Goal: Task Accomplishment & Management: Use online tool/utility

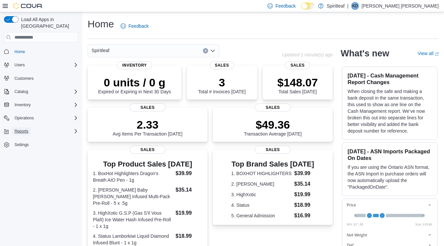
click at [26, 129] on span "Reports" at bounding box center [22, 131] width 14 height 5
click at [22, 156] on span "Reports" at bounding box center [19, 158] width 14 height 5
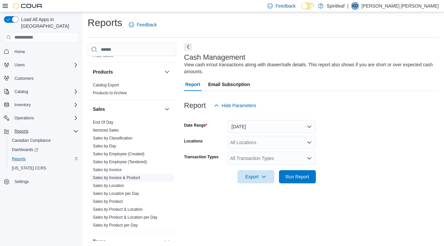
scroll to position [496, 0]
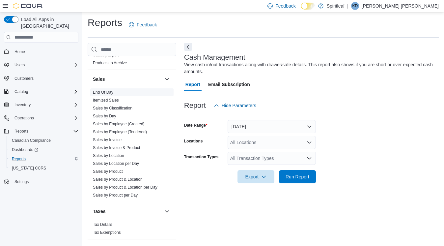
click at [107, 90] on link "End Of Day" at bounding box center [103, 92] width 20 height 5
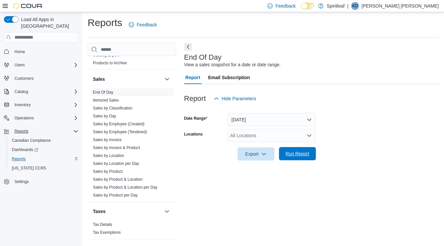
click at [303, 150] on span "Run Report" at bounding box center [297, 153] width 29 height 13
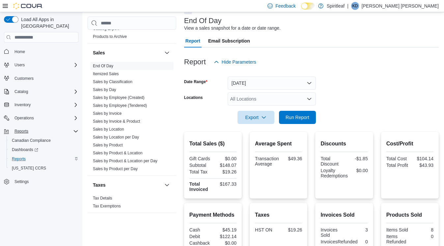
scroll to position [38, 0]
click at [282, 77] on button "[DATE]" at bounding box center [272, 83] width 88 height 13
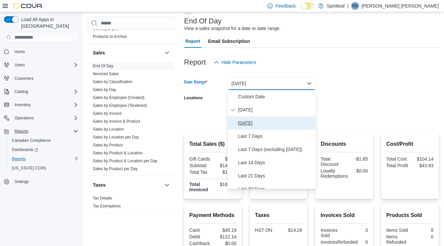
click at [249, 123] on span "[DATE]" at bounding box center [275, 123] width 75 height 8
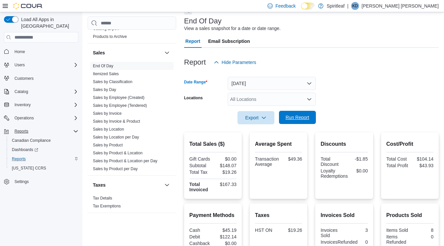
click at [305, 115] on span "Run Report" at bounding box center [298, 117] width 24 height 7
click at [258, 79] on button "[DATE]" at bounding box center [272, 83] width 88 height 13
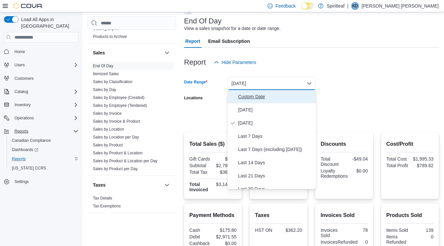
click at [244, 92] on button "Custom Date" at bounding box center [272, 96] width 88 height 13
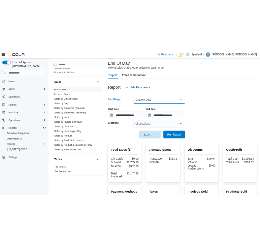
scroll to position [95, 0]
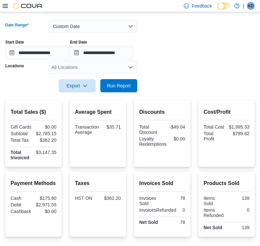
click at [56, 202] on div "Payment Methods Cash $175.80 Debit $2,971.55 Cashback $0.00" at bounding box center [34, 197] width 46 height 36
drag, startPoint x: 56, startPoint y: 205, endPoint x: 42, endPoint y: 205, distance: 14.5
click at [42, 201] on div "$175.80" at bounding box center [46, 197] width 22 height 5
copy div "175.80"
drag, startPoint x: 58, startPoint y: 213, endPoint x: 39, endPoint y: 213, distance: 19.4
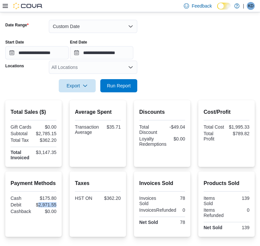
click at [39, 213] on div "Payment Methods Cash $175.80 Debit $2,971.55 Cashback $0.00" at bounding box center [33, 203] width 56 height 65
copy div "2,971.55"
drag, startPoint x: 250, startPoint y: 127, endPoint x: 231, endPoint y: 127, distance: 19.1
click at [231, 127] on div "Cost/Profit Total Cost $1,995.33 Total Profit $789.82" at bounding box center [226, 133] width 56 height 67
copy div "1,995.33"
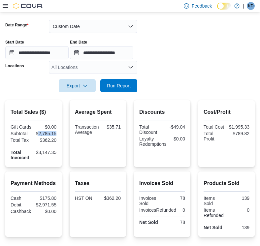
drag, startPoint x: 58, startPoint y: 134, endPoint x: 38, endPoint y: 134, distance: 19.8
click at [38, 134] on div "Total Sales ($) Gift Cards $0.00 Subtotal $2,785.15 Total Tax $362.20 Total Inv…" at bounding box center [33, 133] width 56 height 67
copy div "2,785.15"
drag, startPoint x: 55, startPoint y: 138, endPoint x: 41, endPoint y: 138, distance: 13.8
click at [41, 138] on div "$362.20" at bounding box center [46, 139] width 22 height 5
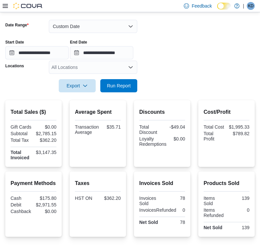
click at [55, 139] on div "$362.20" at bounding box center [46, 139] width 22 height 5
drag, startPoint x: 57, startPoint y: 140, endPoint x: 42, endPoint y: 140, distance: 15.5
click at [42, 140] on div "Total Sales ($) Gift Cards $0.00 Subtotal $2,785.15 Total Tax $362.20 Total Inv…" at bounding box center [33, 133] width 56 height 67
copy div "362.20"
click at [66, 46] on input "**********" at bounding box center [36, 52] width 63 height 13
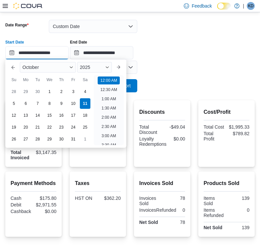
scroll to position [20, 0]
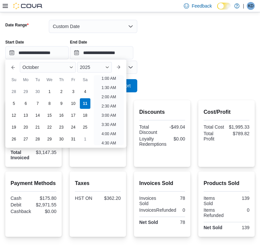
click at [151, 73] on form "**********" at bounding box center [129, 52] width 249 height 80
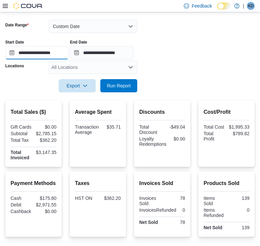
click at [34, 52] on input "**********" at bounding box center [36, 52] width 63 height 13
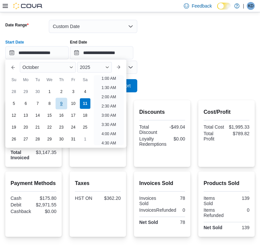
click at [61, 103] on div "9" at bounding box center [61, 104] width 12 height 12
type input "**********"
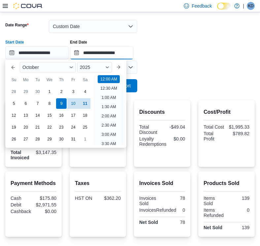
click at [97, 51] on input "**********" at bounding box center [101, 52] width 63 height 13
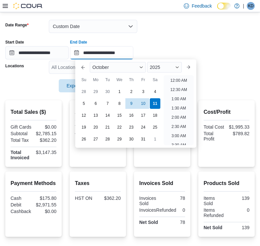
scroll to position [374, 0]
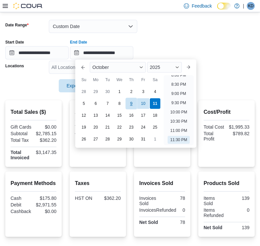
click at [132, 103] on div "9" at bounding box center [131, 104] width 12 height 12
type input "**********"
click at [158, 29] on form "**********" at bounding box center [129, 52] width 249 height 80
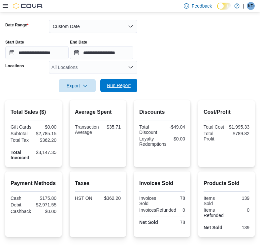
click at [129, 86] on span "Run Report" at bounding box center [119, 85] width 24 height 7
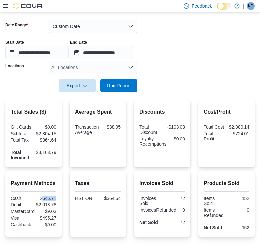
drag, startPoint x: 60, startPoint y: 206, endPoint x: 42, endPoint y: 206, distance: 17.8
click at [42, 206] on div "Payment Methods Cash $645.71 Debit $2,018.78 MasterCard $9.03 Visa $495.27 Cash…" at bounding box center [33, 203] width 56 height 65
copy div "645.71"
drag, startPoint x: 252, startPoint y: 127, endPoint x: 230, endPoint y: 127, distance: 21.8
click at [230, 127] on div "Cost/Profit Total Cost $2,080.14 Total Profit $724.01" at bounding box center [226, 133] width 56 height 67
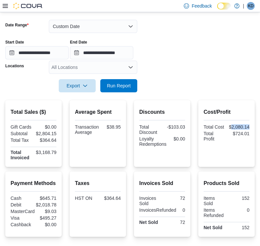
copy div "2,080.14"
drag, startPoint x: 58, startPoint y: 132, endPoint x: 39, endPoint y: 133, distance: 19.1
click at [39, 133] on div "Total Sales ($) Gift Cards $0.00 Subtotal $2,804.15 Total Tax $364.64 Total Inv…" at bounding box center [33, 133] width 56 height 67
copy div "2,804.15"
drag, startPoint x: 59, startPoint y: 141, endPoint x: 41, endPoint y: 140, distance: 18.2
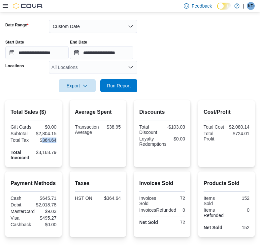
click at [41, 140] on div "Total Sales ($) Gift Cards $0.00 Subtotal $2,804.15 Total Tax $364.64 Total Inv…" at bounding box center [33, 133] width 56 height 67
copy div "364.64"
click at [31, 50] on input "**********" at bounding box center [36, 52] width 63 height 13
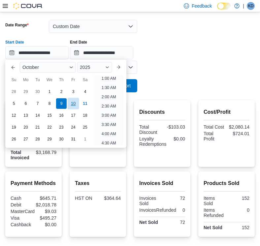
click at [70, 105] on div "10" at bounding box center [73, 104] width 12 height 12
type input "**********"
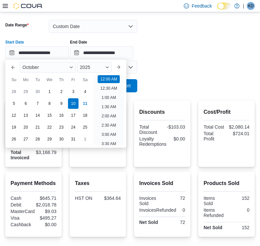
click at [178, 55] on div "**********" at bounding box center [129, 46] width 249 height 25
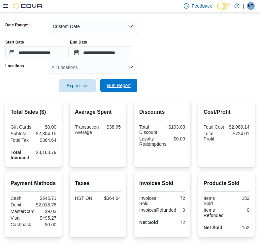
click at [121, 82] on span "Run Report" at bounding box center [118, 85] width 29 height 13
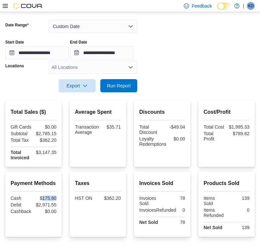
drag, startPoint x: 58, startPoint y: 206, endPoint x: 43, endPoint y: 206, distance: 15.5
click at [43, 206] on div "Payment Methods Cash $175.80 Debit $2,971.55 Cashback $0.00" at bounding box center [33, 203] width 56 height 65
copy div "175.80"
drag, startPoint x: 57, startPoint y: 211, endPoint x: 39, endPoint y: 213, distance: 18.2
click at [39, 213] on div "Payment Methods Cash $175.80 Debit $2,971.55 Cashback $0.00" at bounding box center [33, 203] width 56 height 65
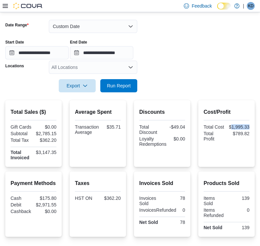
drag, startPoint x: 251, startPoint y: 125, endPoint x: 231, endPoint y: 125, distance: 19.8
click at [231, 125] on div "Cost/Profit Total Cost $1,995.33 Total Profit $789.82" at bounding box center [226, 133] width 56 height 67
drag, startPoint x: 58, startPoint y: 135, endPoint x: 39, endPoint y: 134, distance: 19.1
click at [39, 134] on div "Total Sales ($) Gift Cards $0.00 Subtotal $2,785.15 Total Tax $362.20 Total Inv…" at bounding box center [33, 133] width 56 height 67
drag, startPoint x: 58, startPoint y: 140, endPoint x: 42, endPoint y: 140, distance: 16.2
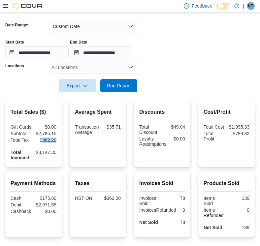
click at [42, 140] on div "Total Sales ($) Gift Cards $0.00 Subtotal $2,785.15 Total Tax $362.20 Total Inv…" at bounding box center [33, 133] width 56 height 67
click at [86, 20] on div "Custom Date" at bounding box center [93, 26] width 88 height 13
click at [87, 26] on button "Custom Date" at bounding box center [93, 26] width 88 height 13
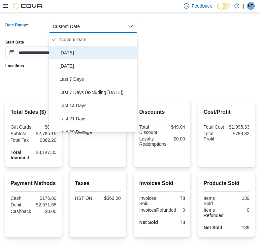
click at [69, 51] on span "[DATE]" at bounding box center [96, 53] width 75 height 8
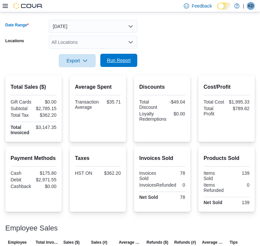
click at [112, 60] on span "Run Report" at bounding box center [119, 60] width 24 height 7
